Goal: Contribute content: Add original content to the website for others to see

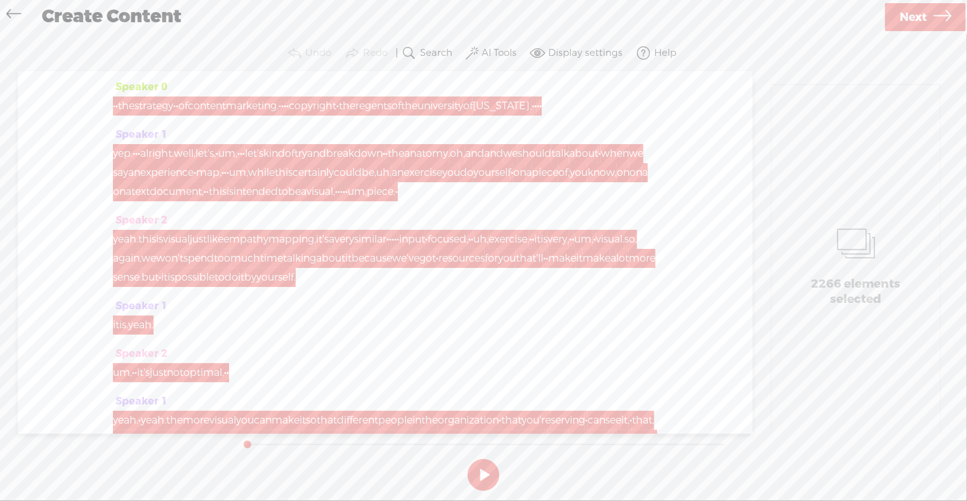
click at [926, 17] on span "Next" at bounding box center [913, 17] width 27 height 32
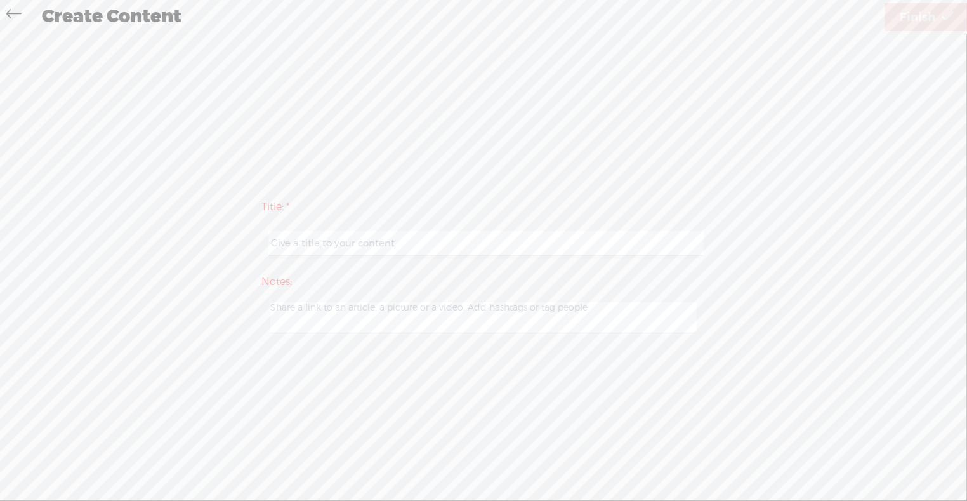
click at [8, 20] on icon at bounding box center [13, 15] width 15 height 29
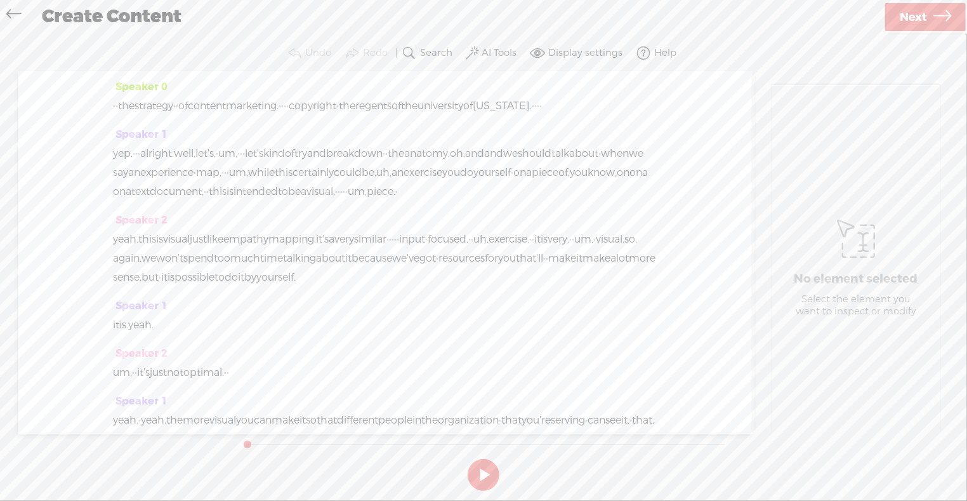
click at [8, 19] on icon at bounding box center [13, 15] width 15 height 29
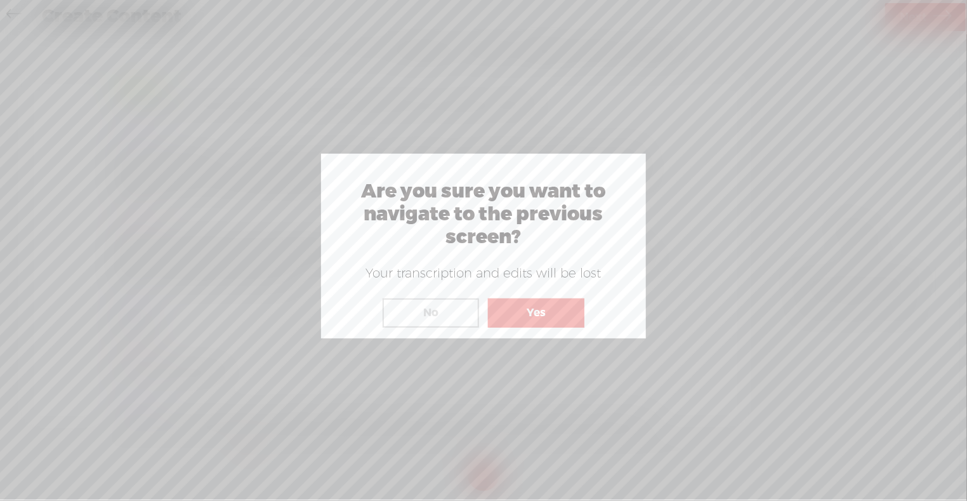
click at [577, 312] on button "Yes" at bounding box center [536, 312] width 96 height 29
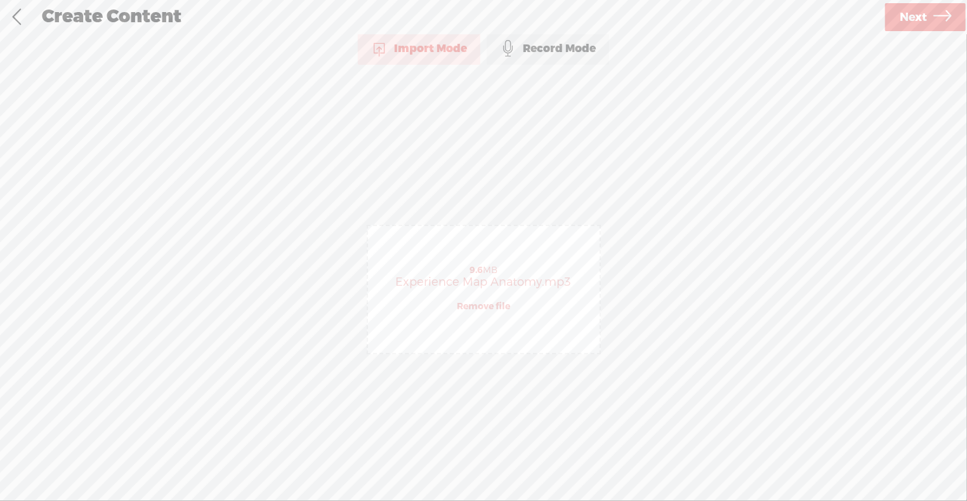
click at [476, 312] on link "Remove file" at bounding box center [483, 306] width 53 height 11
click at [17, 25] on link at bounding box center [17, 17] width 32 height 33
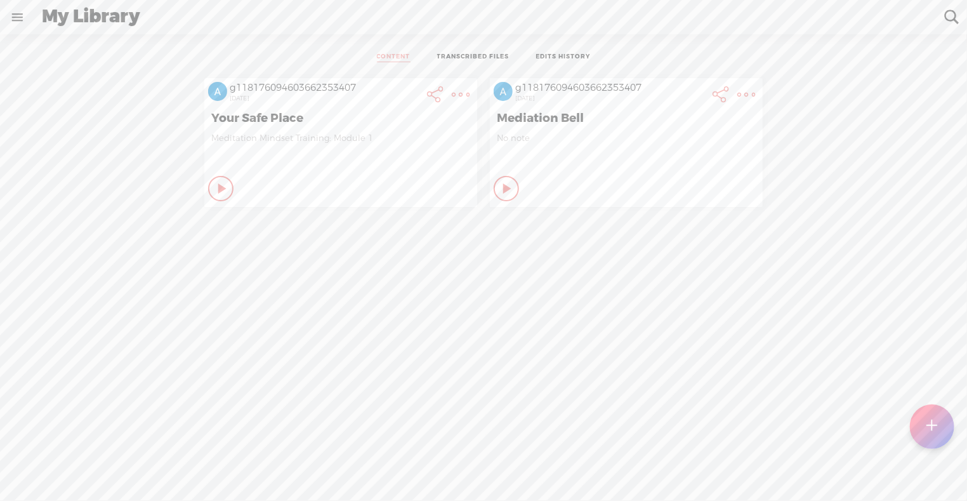
click at [17, 25] on link at bounding box center [17, 17] width 33 height 33
click at [317, 386] on body "Hold on tight . . . g118176094603662353407 HOME MY CONTENT MY CHANNEL MY LIBRAR…" at bounding box center [483, 249] width 967 height 499
